Goal: Entertainment & Leisure: Consume media (video, audio)

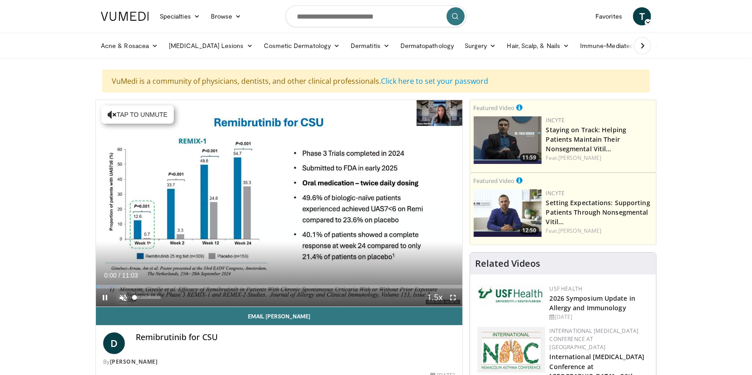
click at [124, 291] on span "Video Player" at bounding box center [123, 297] width 18 height 18
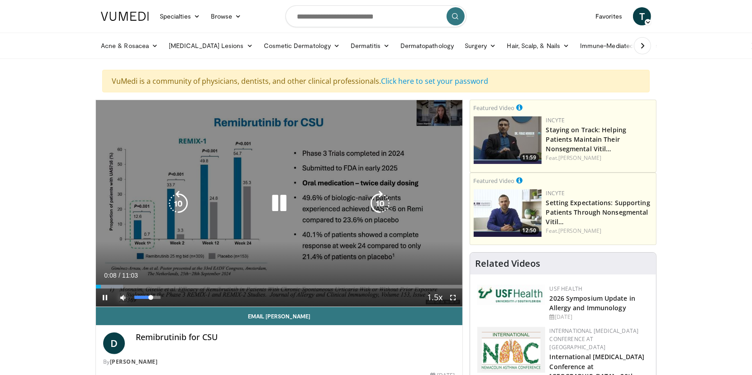
click at [150, 297] on div "Volume Level" at bounding box center [142, 297] width 16 height 3
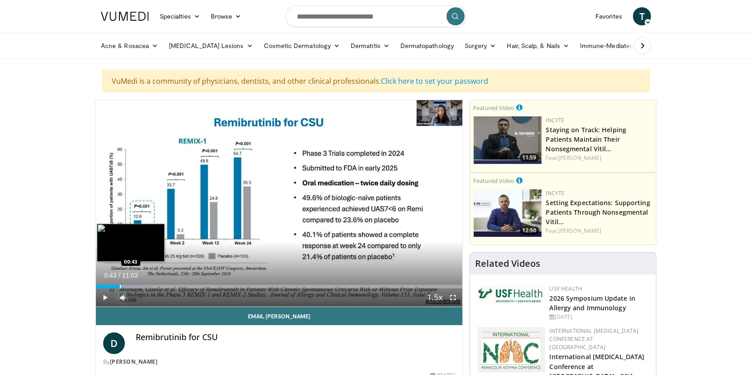
click at [120, 286] on div "Progress Bar" at bounding box center [120, 287] width 1 height 4
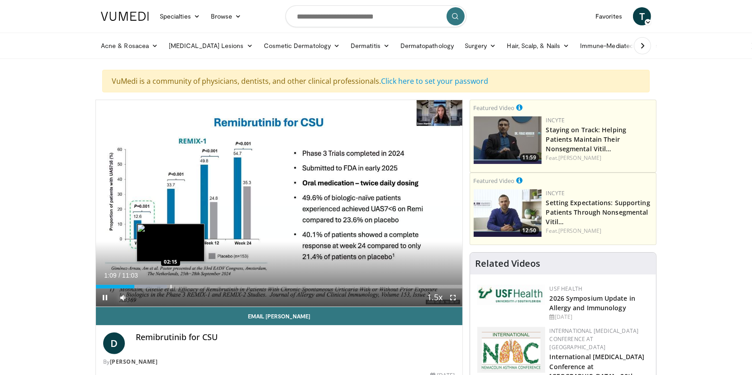
click at [171, 286] on div "Progress Bar" at bounding box center [171, 287] width 1 height 4
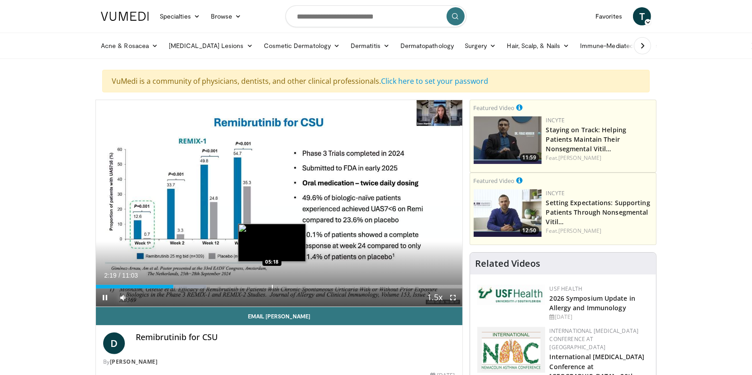
click at [272, 285] on div "Progress Bar" at bounding box center [272, 287] width 1 height 4
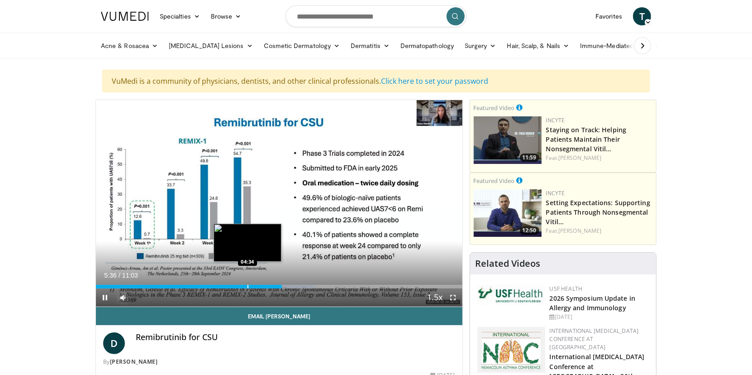
click at [248, 285] on div "Progress Bar" at bounding box center [248, 287] width 1 height 4
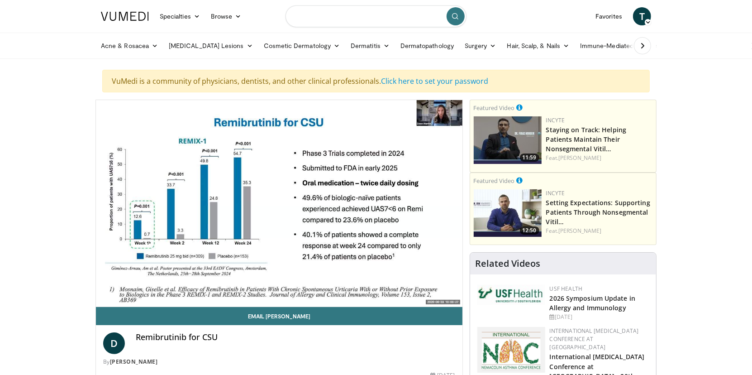
click at [301, 15] on input "Search topics, interventions" at bounding box center [376, 16] width 181 height 22
type input "**********"
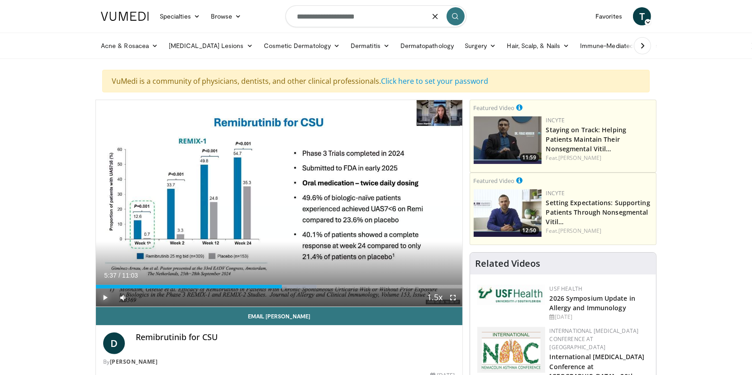
click at [105, 298] on span "Video Player" at bounding box center [105, 297] width 18 height 18
click at [104, 291] on span "Video Player" at bounding box center [105, 297] width 18 height 18
click at [105, 296] on span "Video Player" at bounding box center [105, 297] width 18 height 18
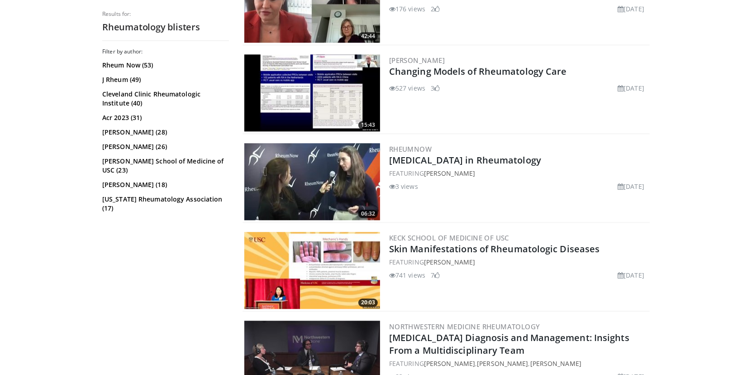
scroll to position [1448, 0]
